Goal: Find contact information: Find contact information

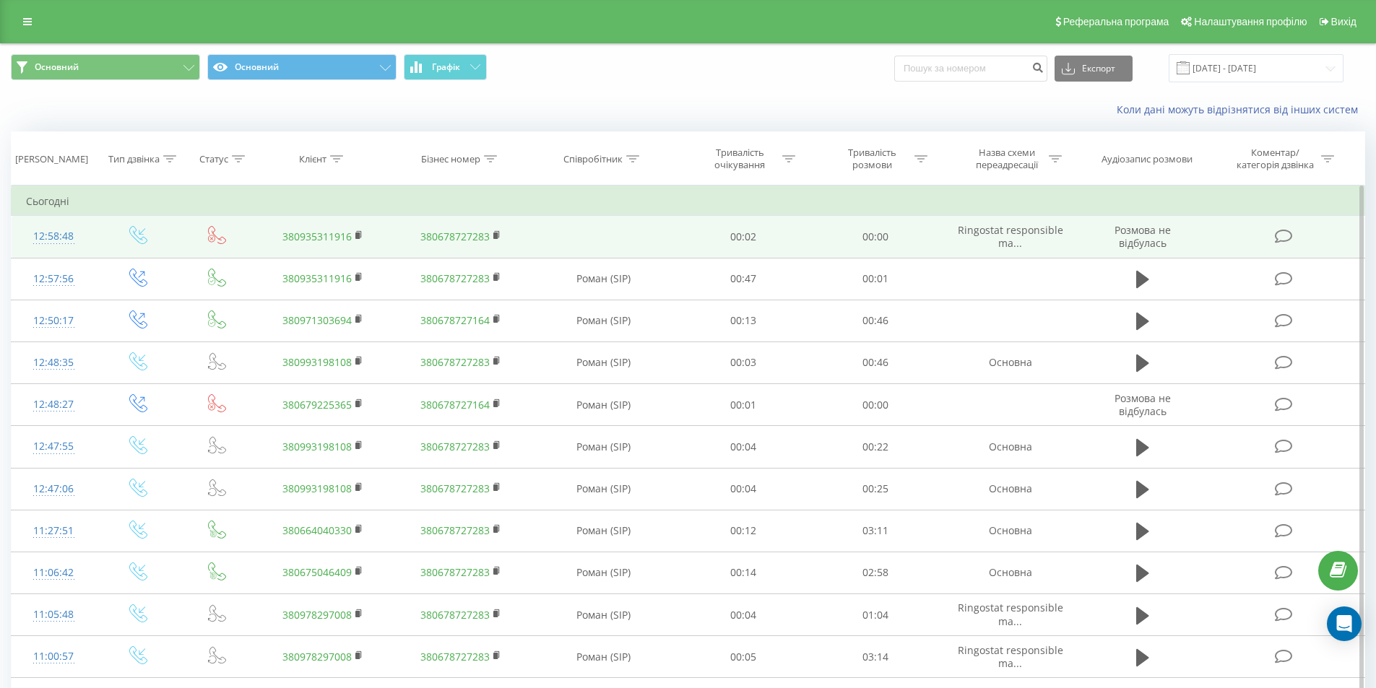
click at [307, 245] on td "380935311916" at bounding box center [322, 237] width 137 height 42
click at [319, 233] on link "380935311916" at bounding box center [316, 237] width 69 height 14
click at [329, 235] on link "380935311916" at bounding box center [316, 237] width 69 height 14
click at [316, 230] on link "380935311916" at bounding box center [316, 237] width 69 height 14
click at [323, 233] on link "380935311916" at bounding box center [316, 237] width 69 height 14
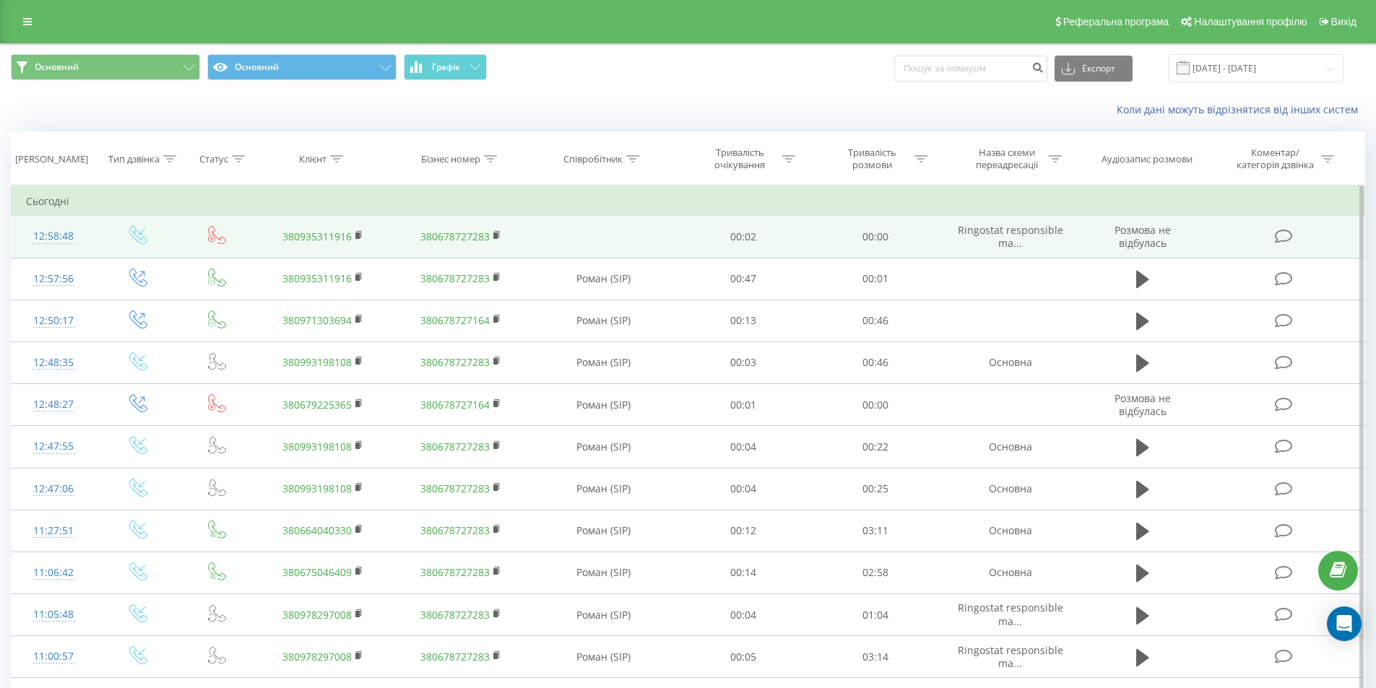
click at [278, 238] on td "380935311916" at bounding box center [322, 237] width 137 height 42
click at [296, 235] on link "380935311916" at bounding box center [316, 237] width 69 height 14
click at [321, 232] on link "380935311916" at bounding box center [316, 237] width 69 height 14
